Goal: Task Accomplishment & Management: Complete application form

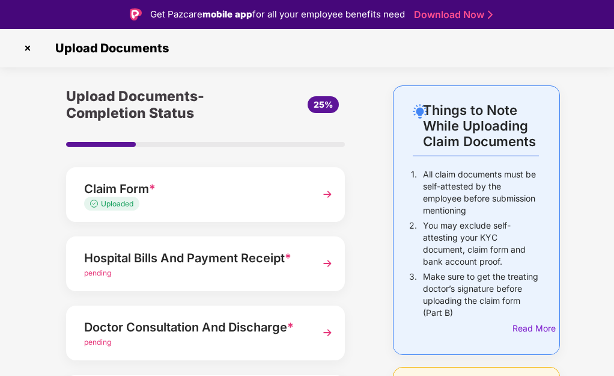
click at [28, 47] on img at bounding box center [27, 47] width 19 height 19
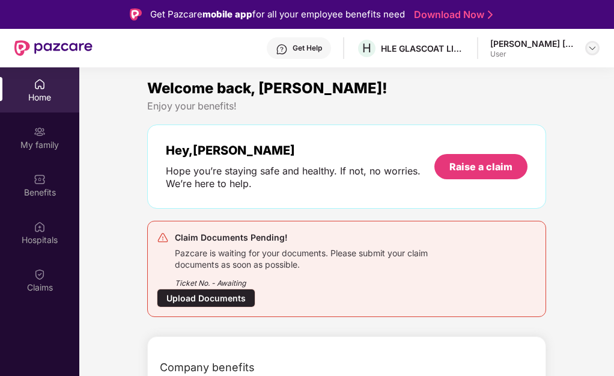
click at [589, 50] on img at bounding box center [593, 48] width 10 height 10
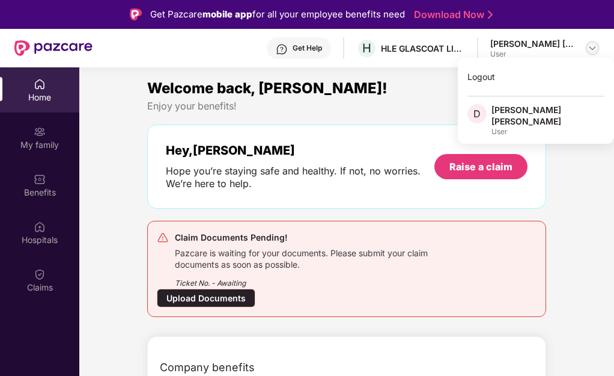
click at [589, 50] on img at bounding box center [593, 48] width 10 height 10
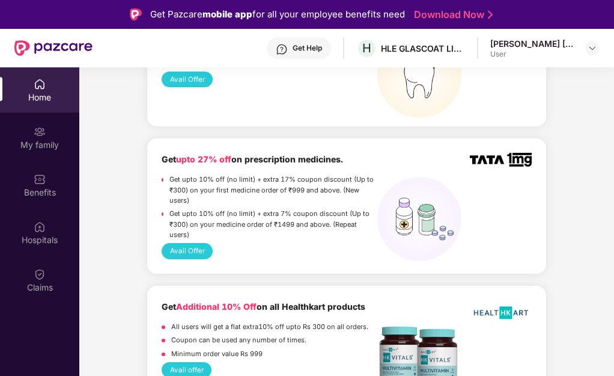
scroll to position [1442, 0]
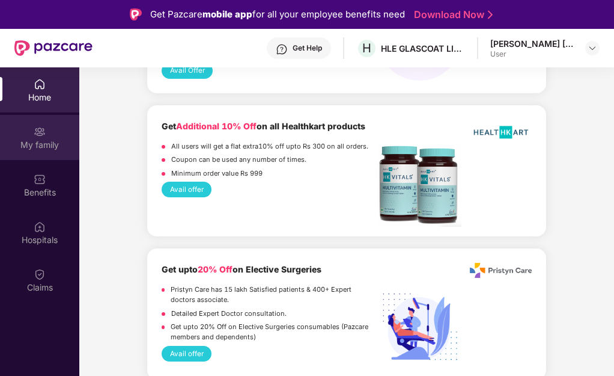
click at [30, 133] on div "My family" at bounding box center [39, 137] width 79 height 45
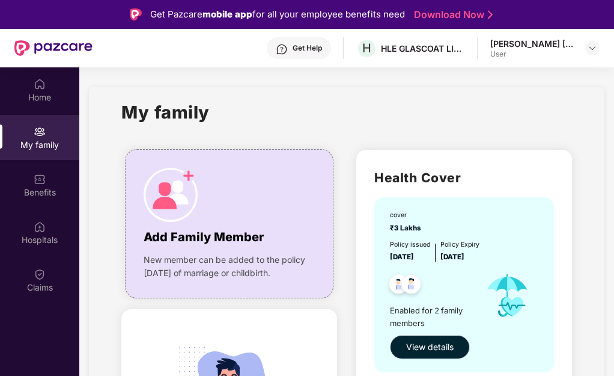
click at [427, 348] on span "View details" at bounding box center [429, 346] width 47 height 13
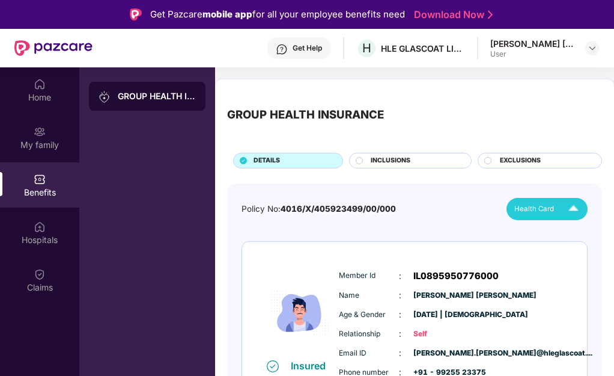
click at [529, 214] on span "Health Card" at bounding box center [534, 208] width 40 height 11
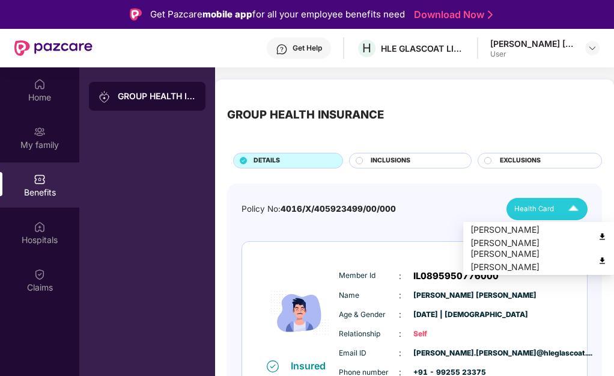
click at [601, 260] on img at bounding box center [602, 260] width 9 height 9
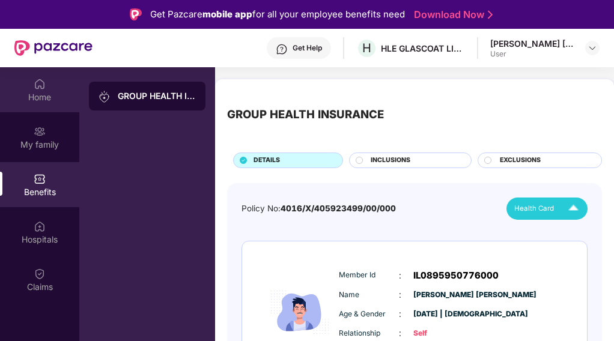
click at [41, 84] on img at bounding box center [40, 84] width 12 height 12
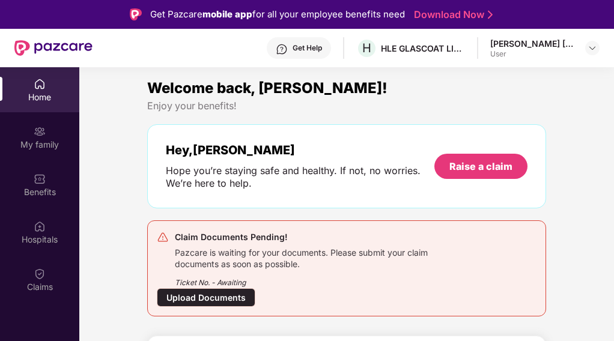
click at [220, 303] on div "Upload Documents" at bounding box center [206, 297] width 99 height 19
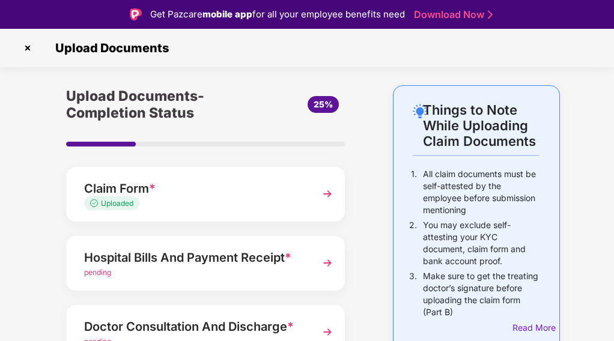
scroll to position [60, 0]
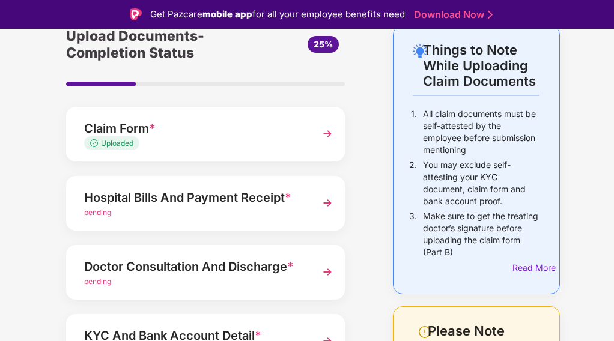
click at [329, 203] on img at bounding box center [328, 203] width 22 height 22
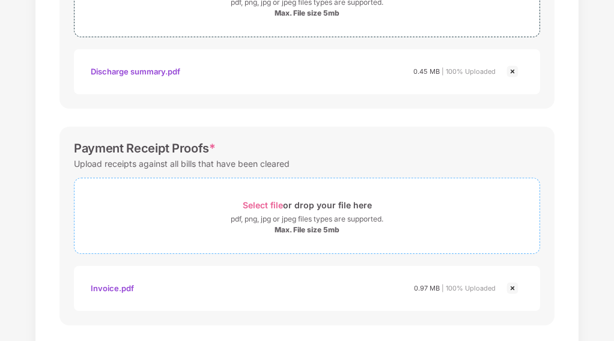
scroll to position [560, 0]
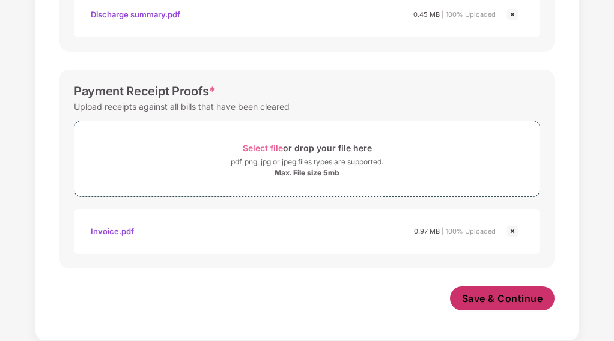
click at [478, 306] on button "Save & Continue" at bounding box center [502, 299] width 105 height 24
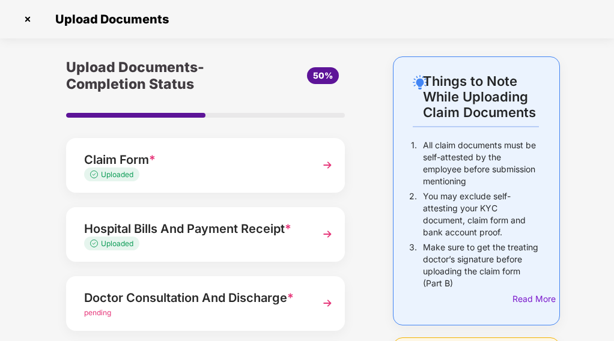
scroll to position [180, 0]
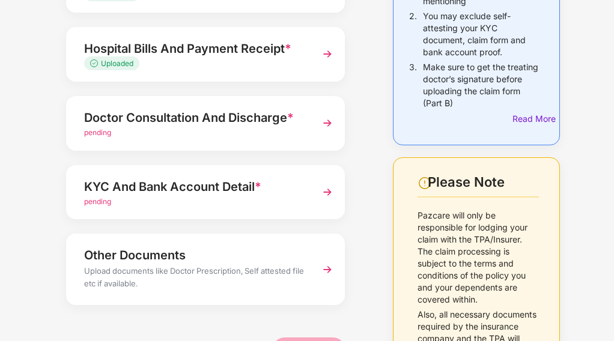
click at [103, 135] on span "pending" at bounding box center [97, 132] width 27 height 9
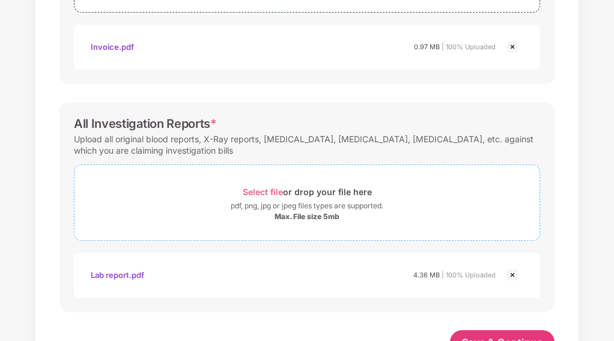
scroll to position [503, 0]
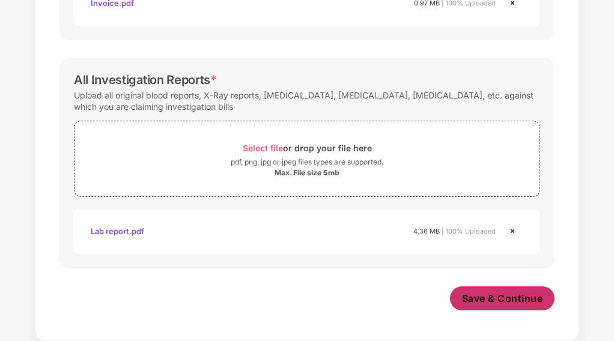
click at [476, 299] on span "Save & Continue" at bounding box center [502, 298] width 81 height 13
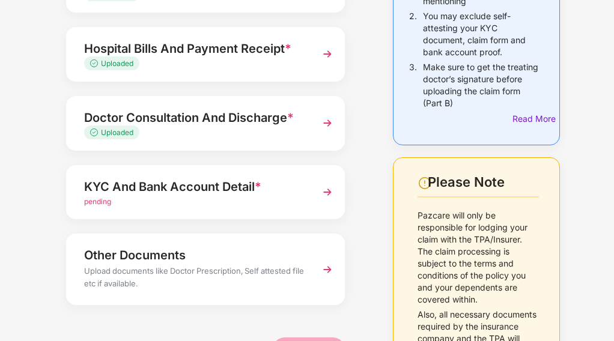
scroll to position [240, 0]
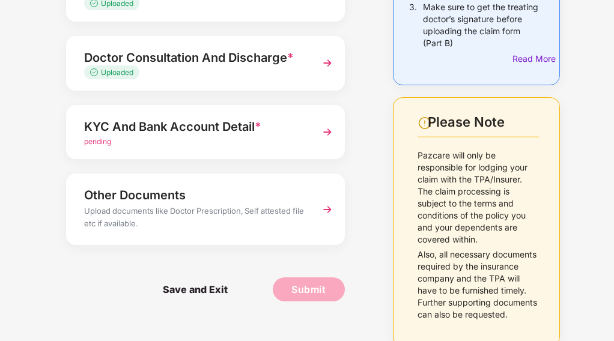
click at [329, 135] on img at bounding box center [328, 132] width 22 height 22
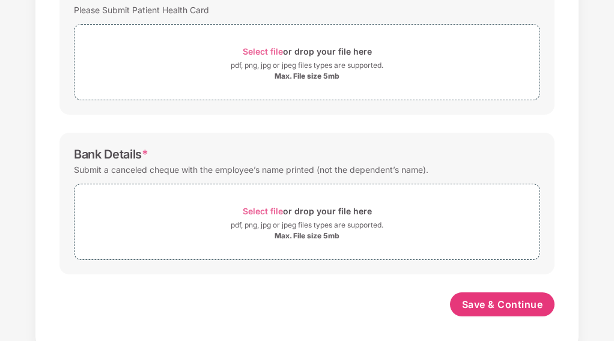
scroll to position [368, 0]
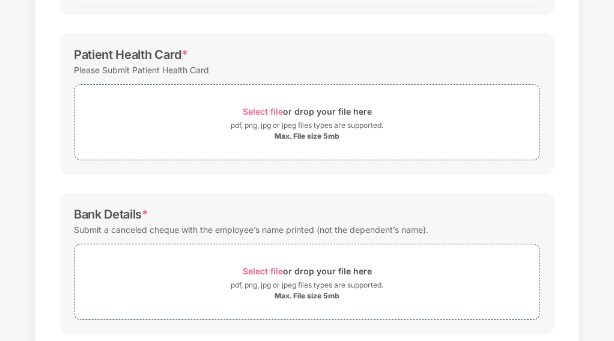
click at [261, 190] on div "Password protected files are not accepted KYC Documents * Share either the Adha…" at bounding box center [306, 75] width 531 height 652
click at [264, 113] on span "Select file" at bounding box center [263, 111] width 40 height 10
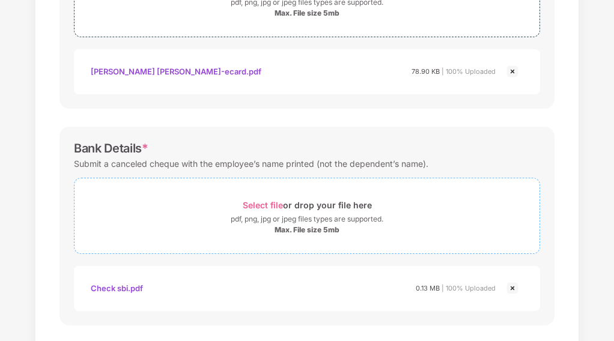
scroll to position [549, 0]
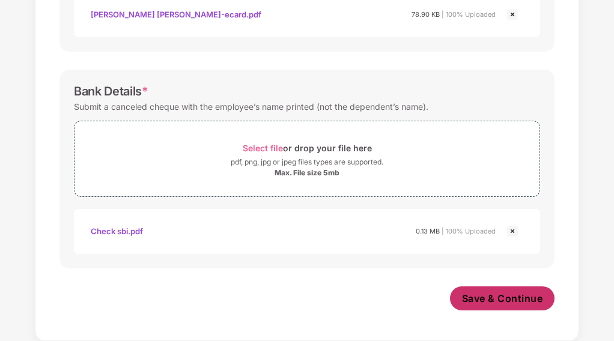
click at [471, 302] on span "Save & Continue" at bounding box center [502, 298] width 81 height 13
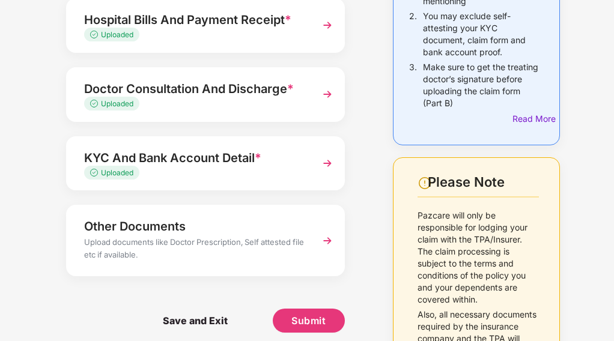
scroll to position [258, 0]
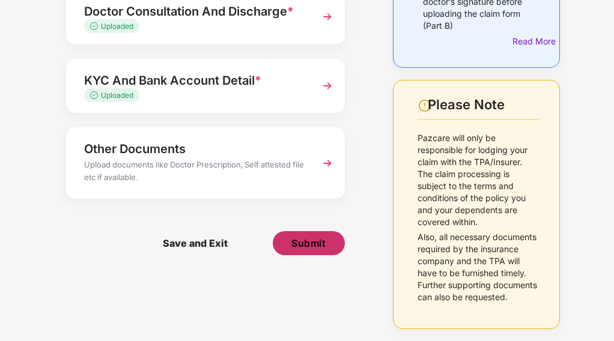
click at [315, 236] on button "Submit" at bounding box center [309, 243] width 72 height 24
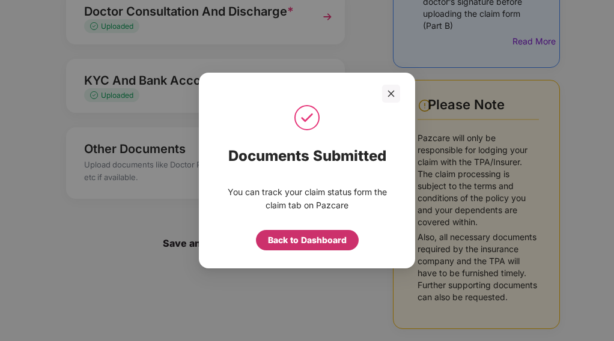
click at [318, 246] on div "Back to Dashboard" at bounding box center [307, 240] width 79 height 13
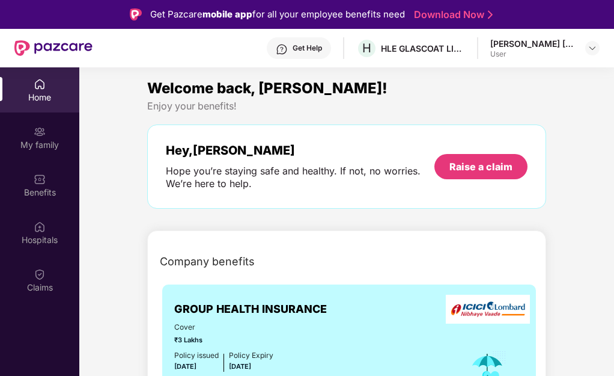
click at [64, 102] on div "Home" at bounding box center [39, 97] width 79 height 12
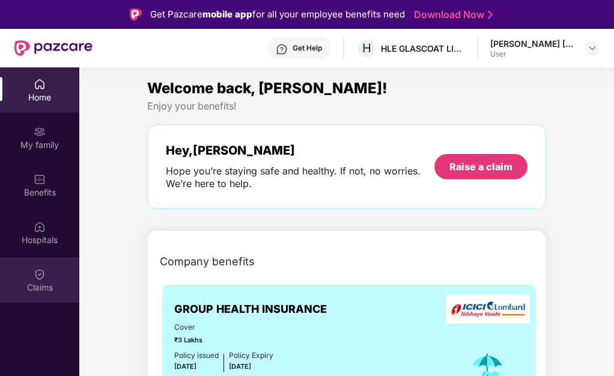
click at [45, 291] on div "Claims" at bounding box center [39, 287] width 79 height 12
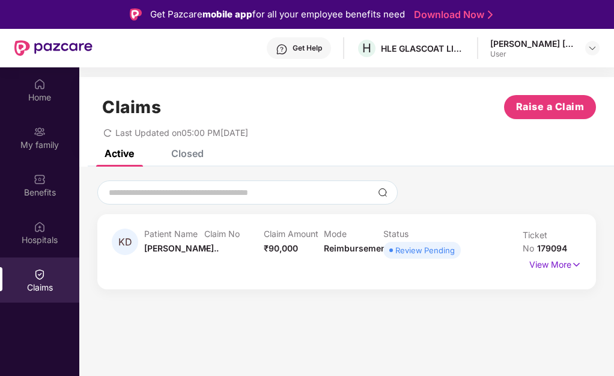
scroll to position [60, 0]
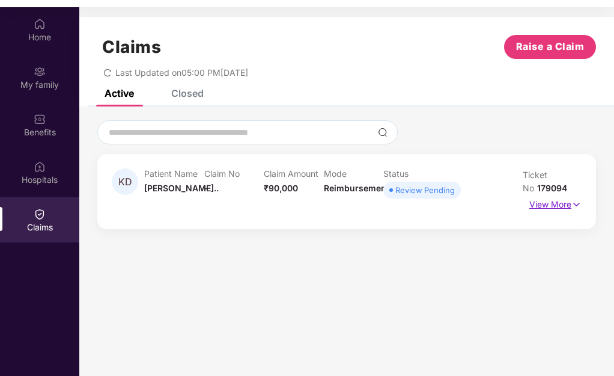
click at [560, 203] on p "View More" at bounding box center [555, 203] width 52 height 16
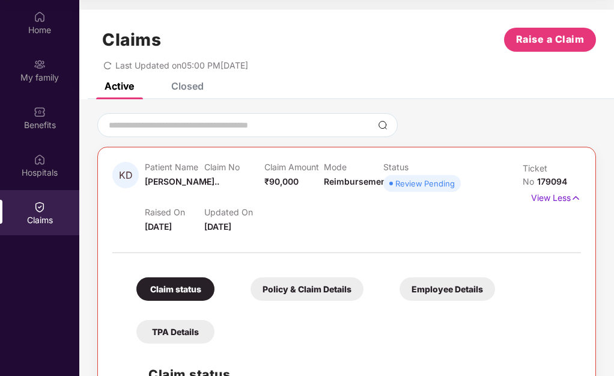
scroll to position [0, 0]
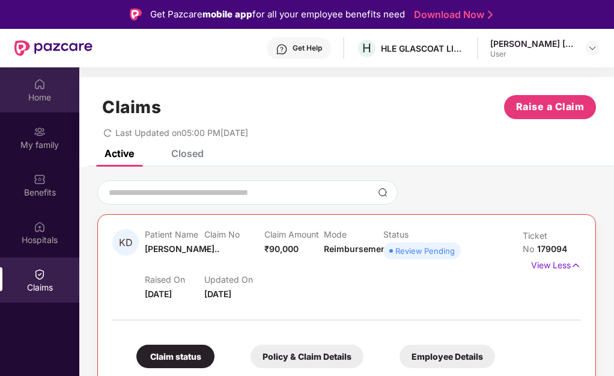
click at [46, 101] on div "Home" at bounding box center [39, 97] width 79 height 12
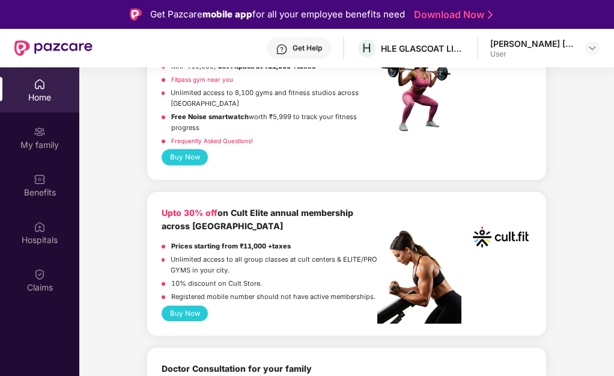
scroll to position [361, 0]
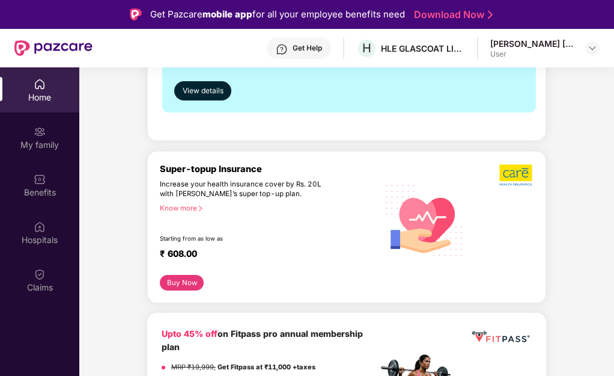
click at [564, 54] on div "User" at bounding box center [532, 54] width 84 height 10
click at [594, 50] on img at bounding box center [593, 48] width 10 height 10
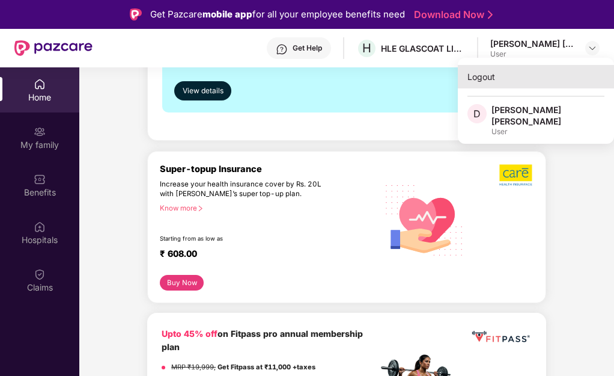
click at [478, 75] on div "Logout" at bounding box center [536, 76] width 156 height 23
